Goal: Task Accomplishment & Management: Use online tool/utility

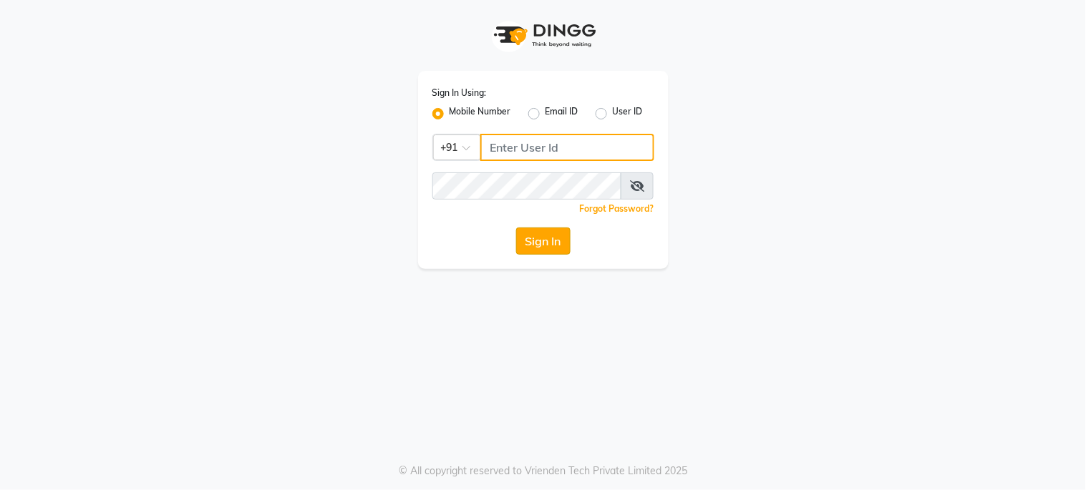
type input "6287595177"
click at [528, 232] on button "Sign In" at bounding box center [543, 241] width 54 height 27
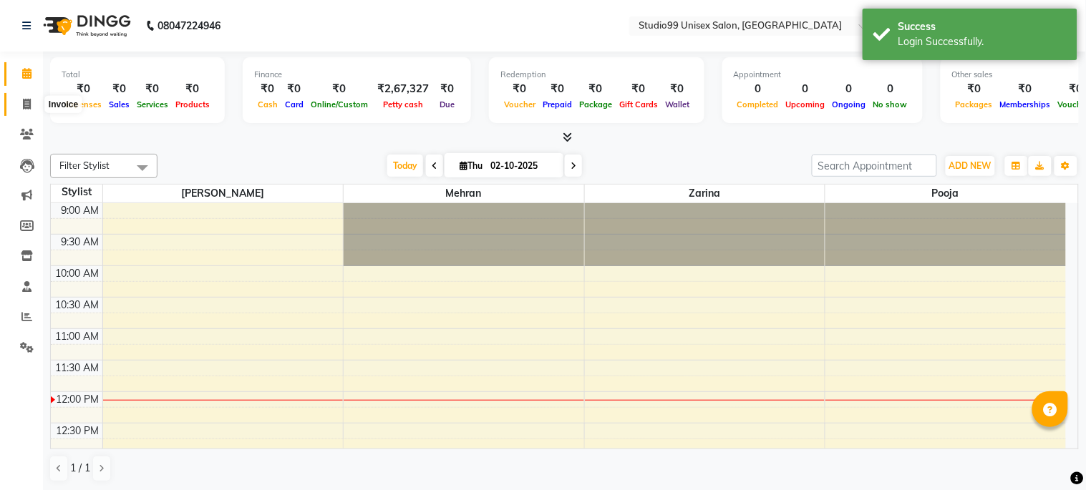
click at [24, 104] on icon at bounding box center [27, 104] width 8 height 11
select select "service"
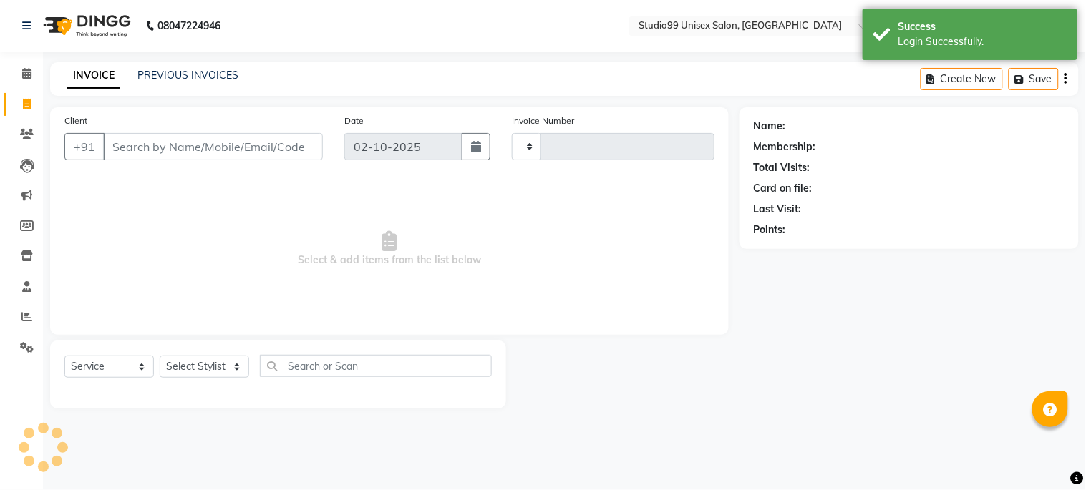
type input "1264"
select select "6061"
click at [34, 313] on span at bounding box center [26, 317] width 25 height 16
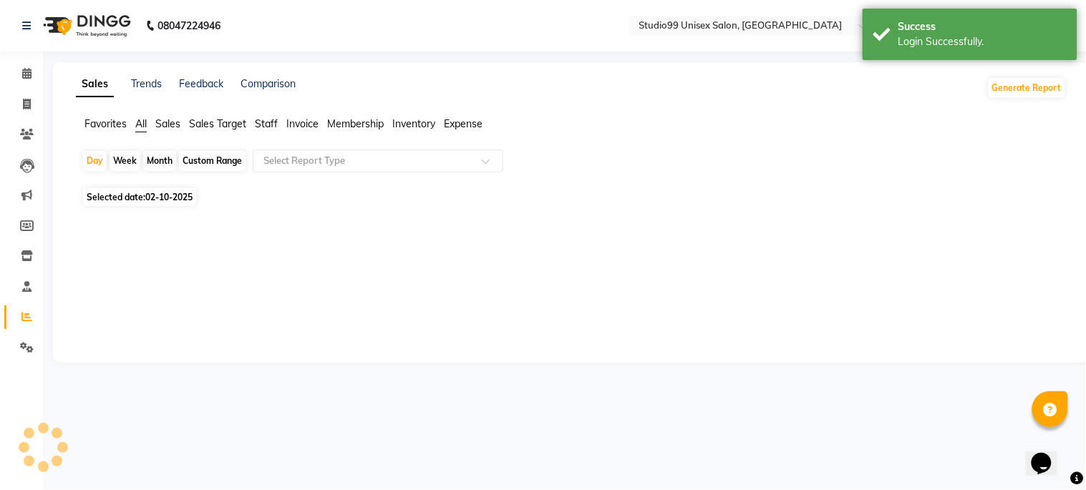
click at [169, 123] on span "Sales" at bounding box center [167, 123] width 25 height 13
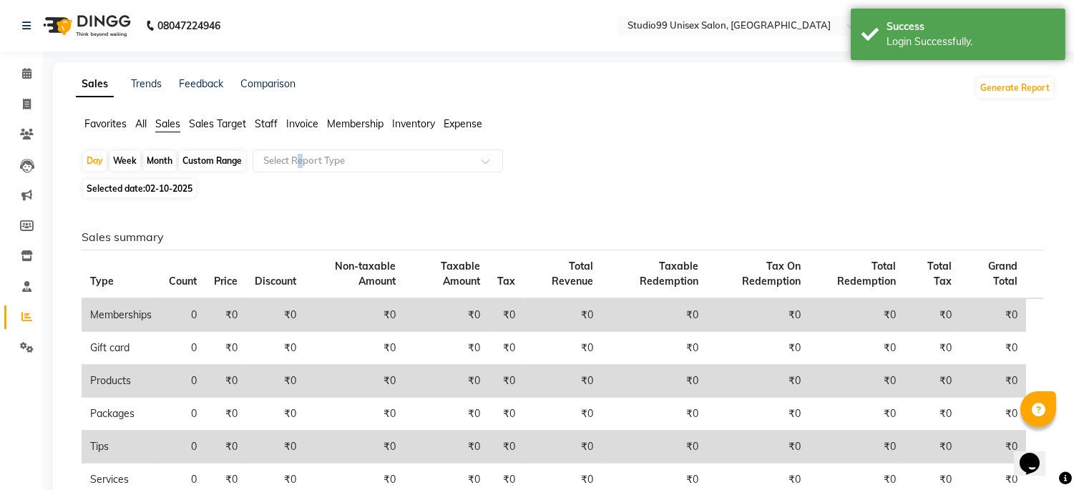
click at [303, 148] on app-reports "Favorites All Sales Sales Target Staff Invoice Membership Inventory Expense Day…" at bounding box center [565, 385] width 996 height 536
click at [306, 160] on input "text" at bounding box center [363, 161] width 206 height 14
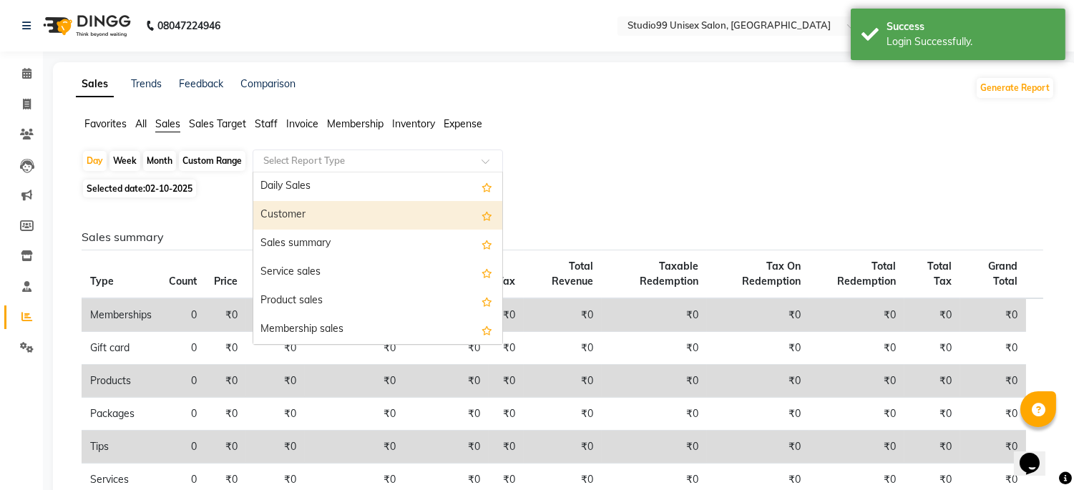
click at [323, 215] on div "Customer" at bounding box center [377, 215] width 249 height 29
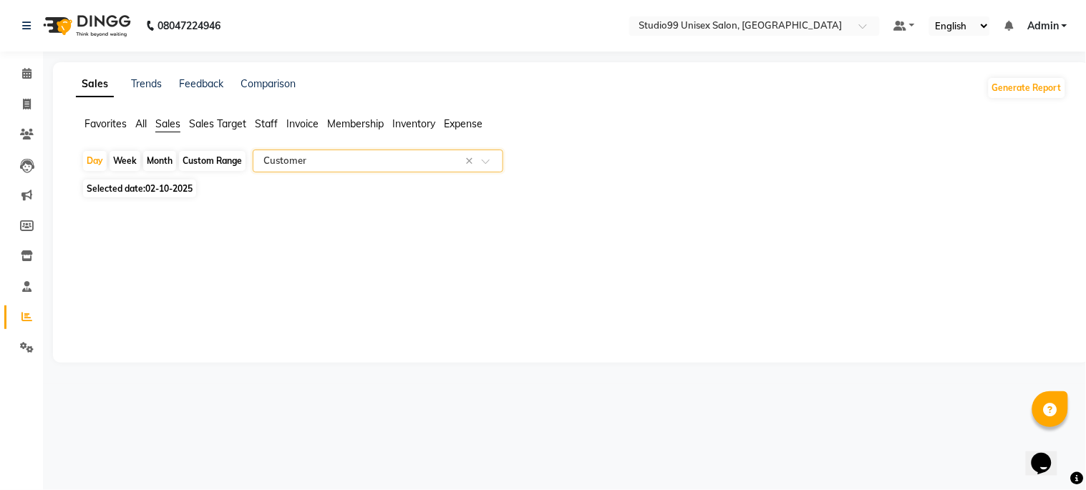
click at [170, 189] on span "02-10-2025" at bounding box center [168, 188] width 47 height 11
select select "10"
select select "2025"
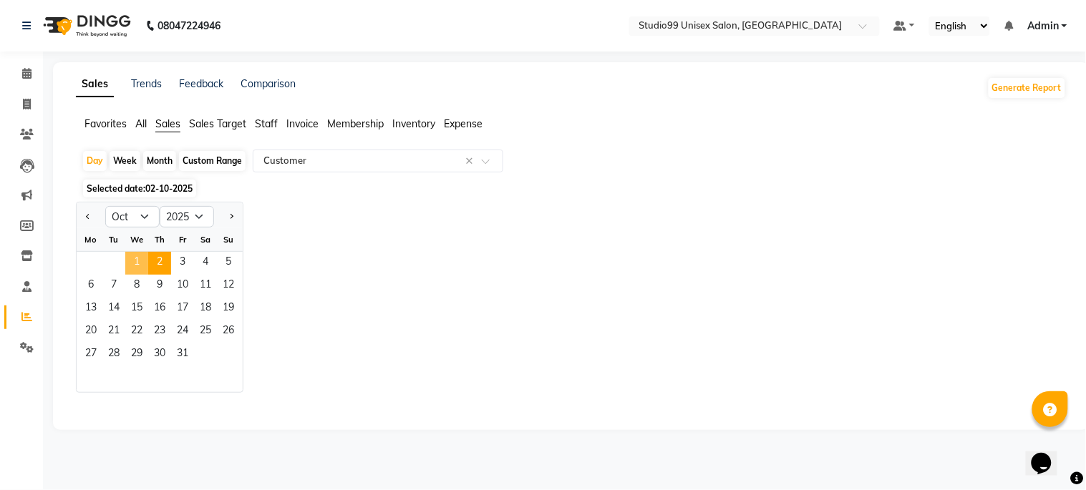
click at [144, 261] on span "1" at bounding box center [136, 263] width 23 height 23
select select "csv"
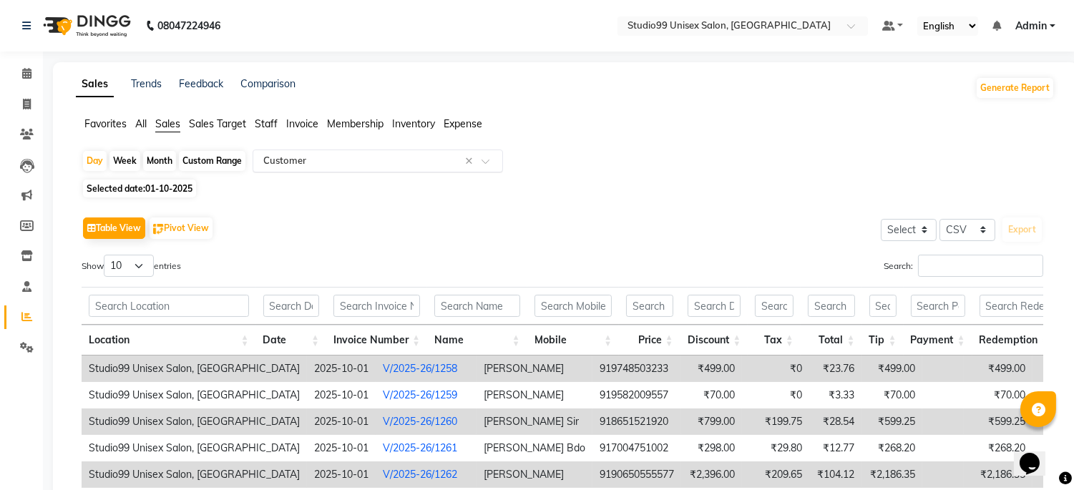
click at [326, 163] on input "text" at bounding box center [363, 161] width 206 height 14
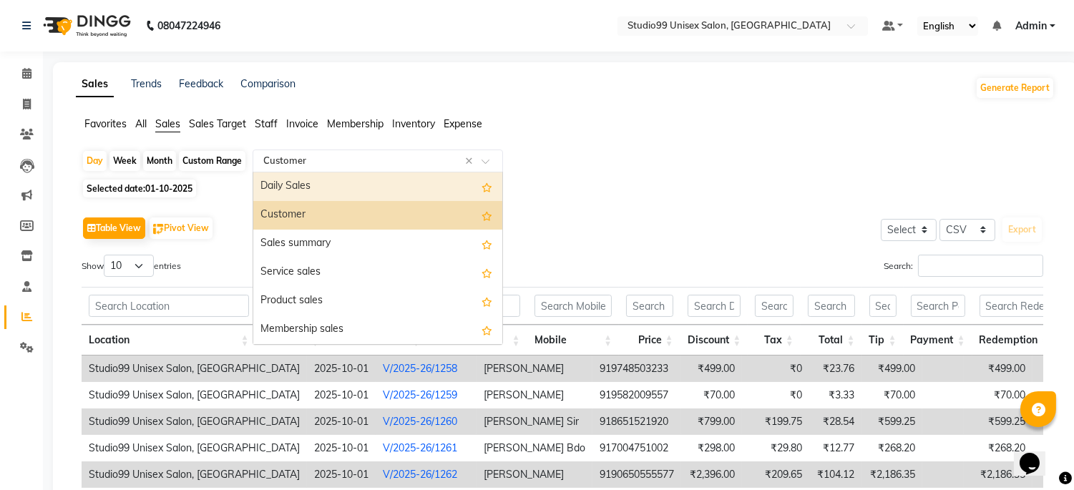
click at [324, 183] on div "Daily Sales" at bounding box center [377, 186] width 249 height 29
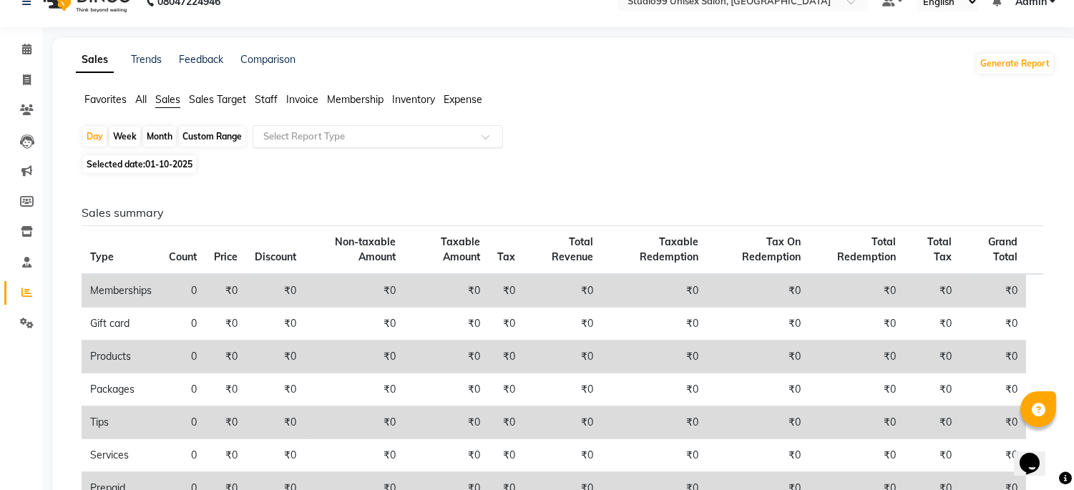
click at [34, 66] on li "Invoice" at bounding box center [21, 80] width 43 height 31
click at [31, 77] on span at bounding box center [26, 80] width 25 height 16
select select "service"
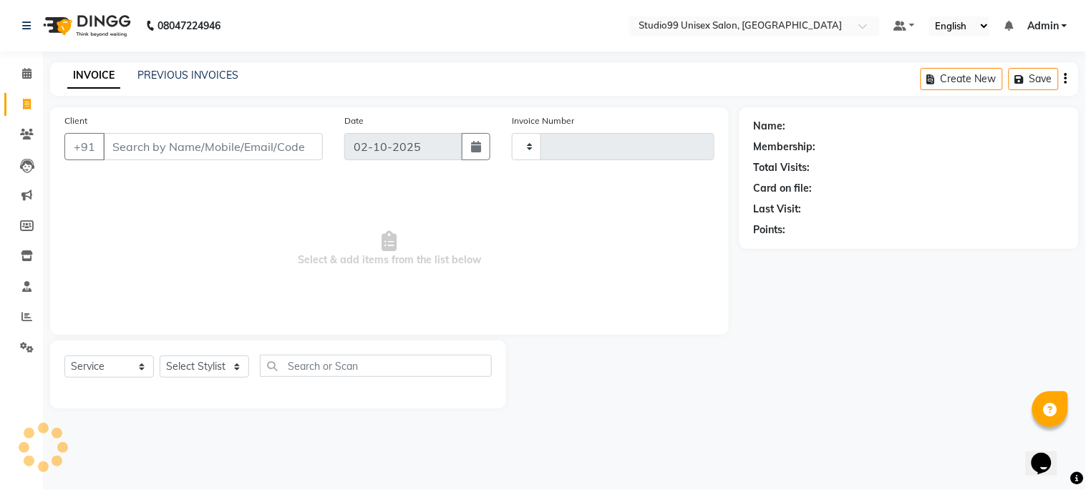
type input "1264"
select select "6061"
click at [454, 227] on span "Select & add items from the list below" at bounding box center [389, 248] width 650 height 143
